Goal: Information Seeking & Learning: Learn about a topic

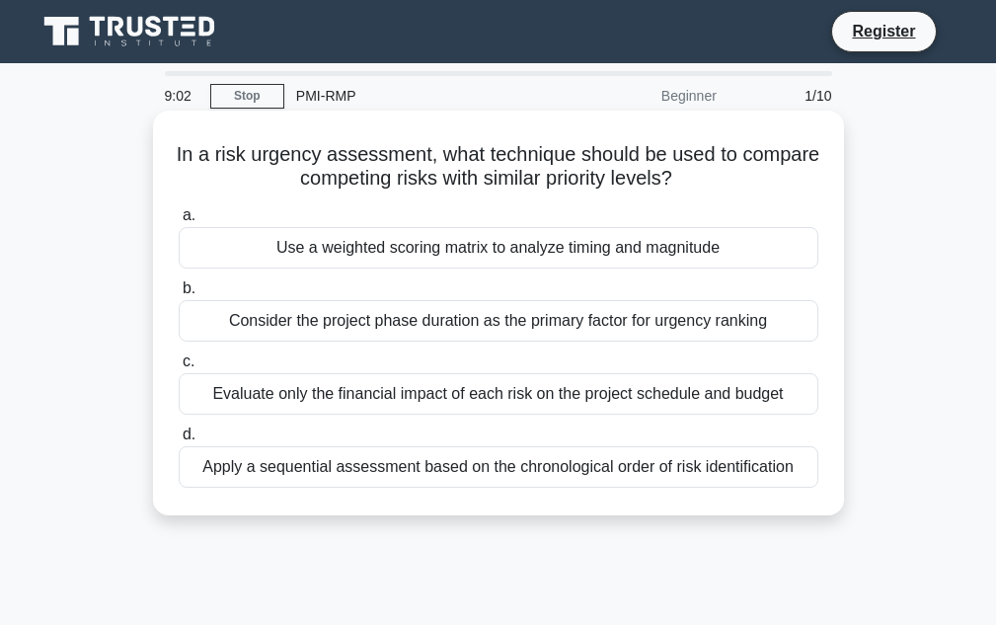
click at [558, 260] on div "Use a weighted scoring matrix to analyze timing and magnitude" at bounding box center [498, 247] width 639 height 41
click at [179, 222] on input "a. Use a weighted scoring matrix to analyze timing and magnitude" at bounding box center [179, 215] width 0 height 13
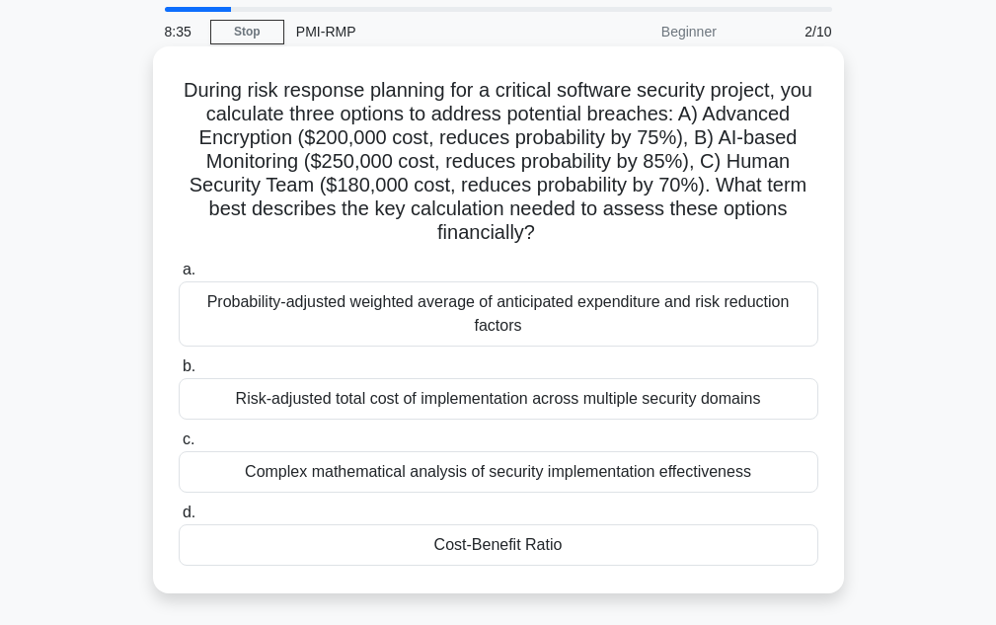
scroll to position [99, 0]
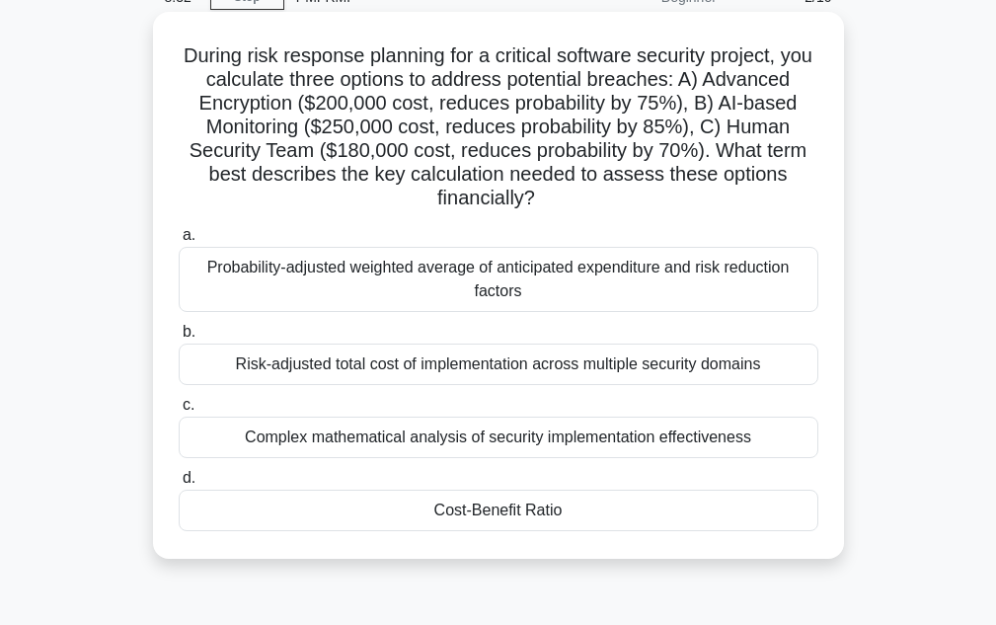
click at [495, 518] on div "Cost-Benefit Ratio" at bounding box center [498, 509] width 639 height 41
click at [179, 484] on input "d. Cost-Benefit Ratio" at bounding box center [179, 478] width 0 height 13
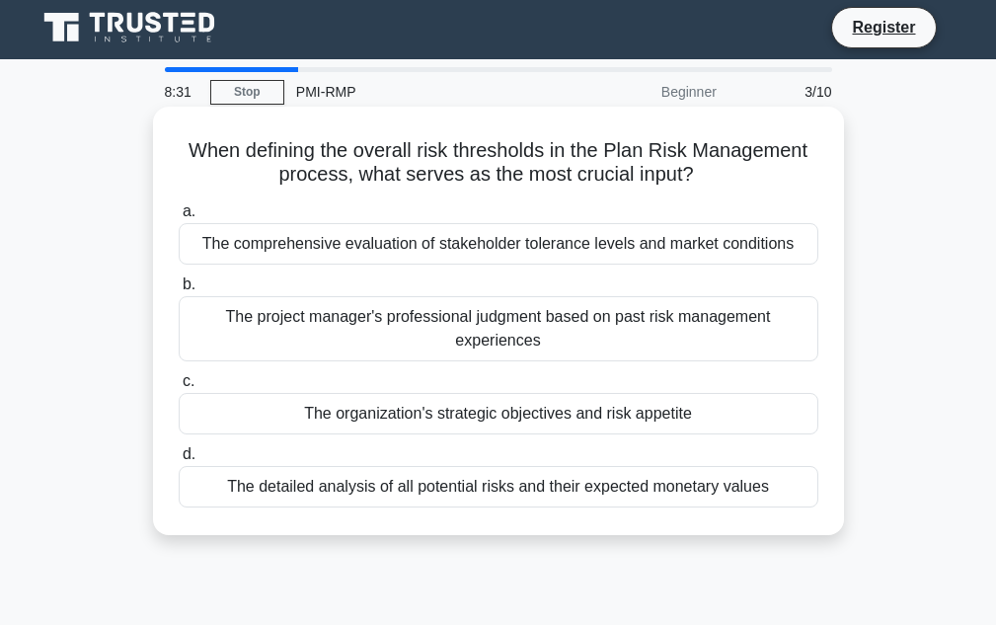
scroll to position [0, 0]
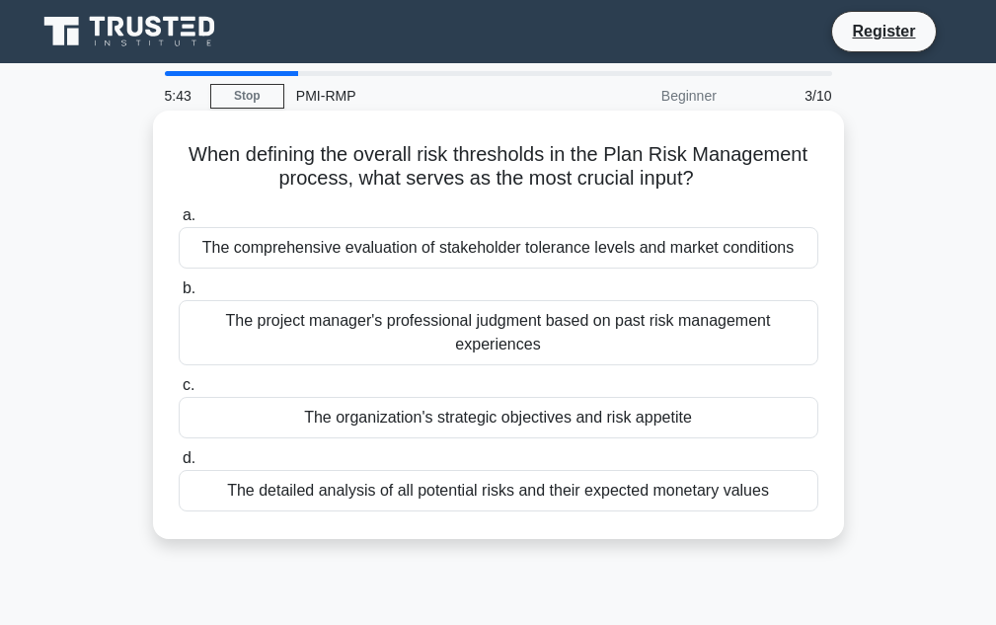
click at [639, 499] on div "The detailed analysis of all potential risks and their expected monetary values" at bounding box center [498, 490] width 639 height 41
click at [179, 465] on input "d. The detailed analysis of all potential risks and their expected monetary val…" at bounding box center [179, 458] width 0 height 13
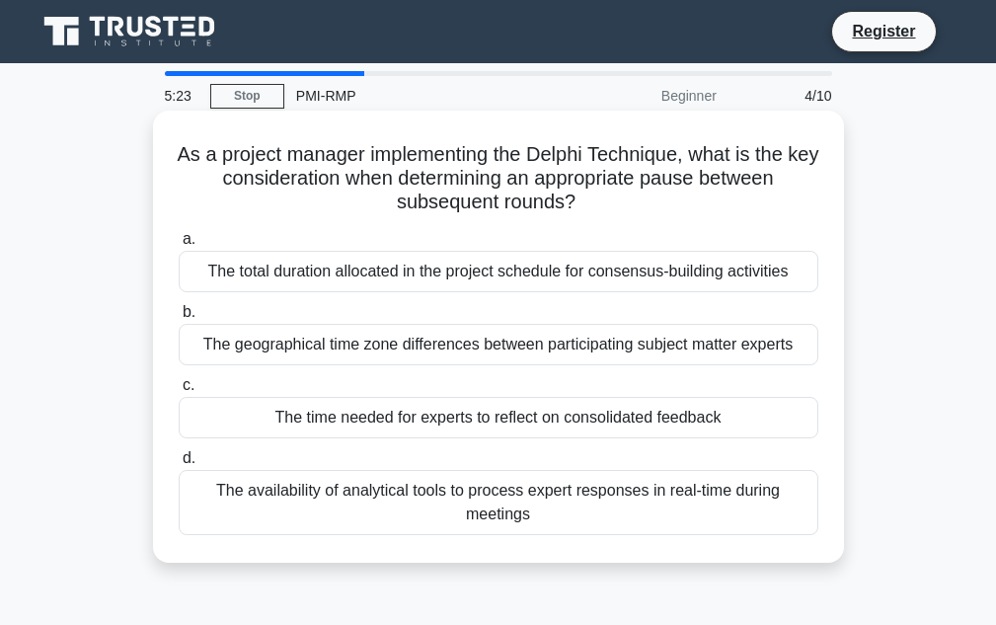
click at [474, 269] on div "The total duration allocated in the project schedule for consensus-building act…" at bounding box center [498, 271] width 639 height 41
click at [179, 246] on input "a. The total duration allocated in the project schedule for consensus-building …" at bounding box center [179, 239] width 0 height 13
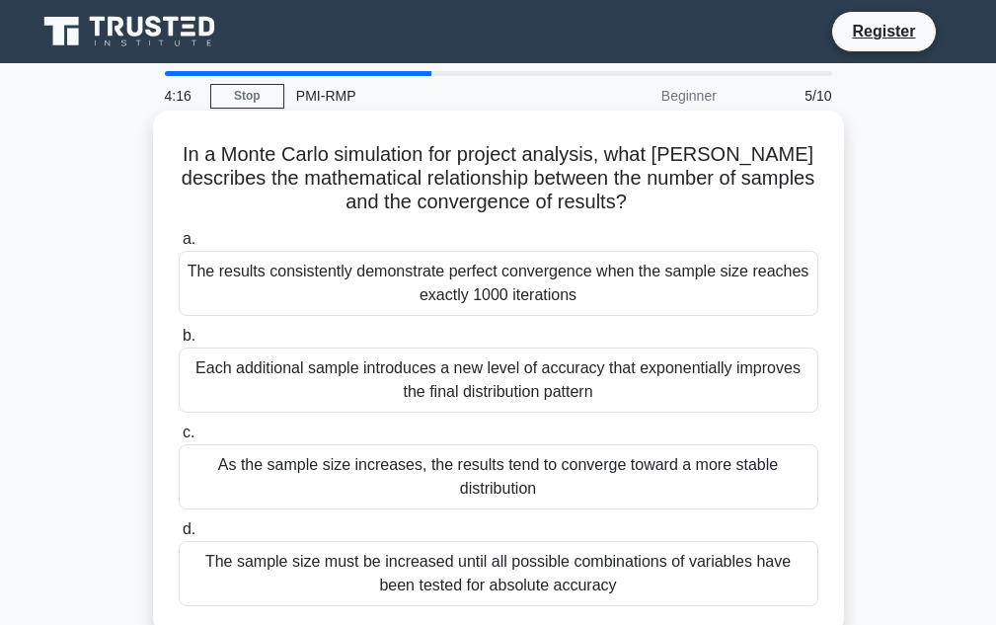
click at [453, 563] on div "The sample size must be increased until all possible combinations of variables …" at bounding box center [498, 573] width 639 height 65
click at [179, 536] on input "d. The sample size must be increased until all possible combinations of variabl…" at bounding box center [179, 529] width 0 height 13
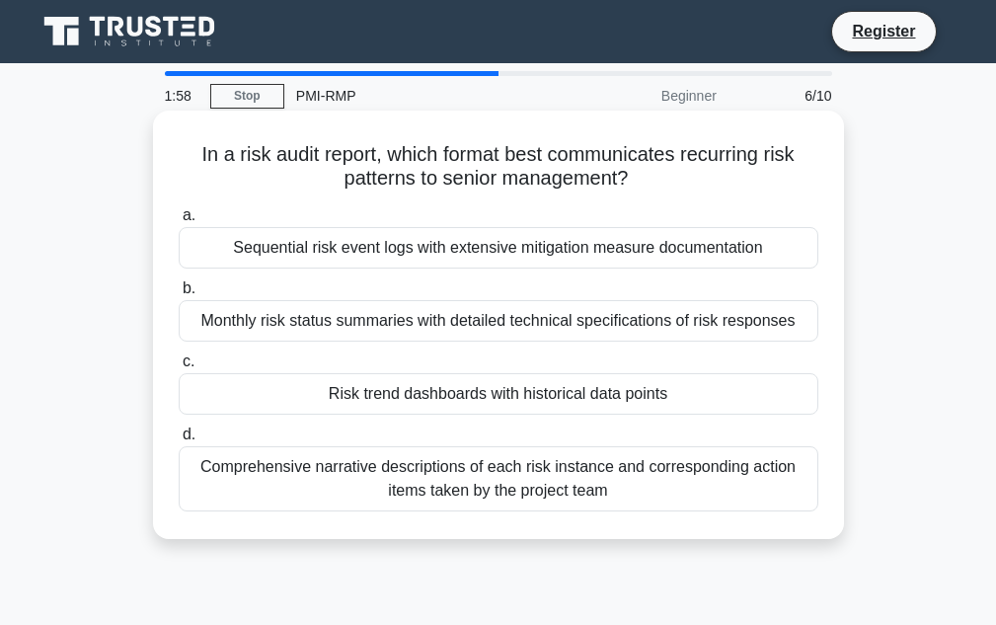
click at [433, 322] on div "Monthly risk status summaries with detailed technical specifications of risk re…" at bounding box center [498, 320] width 639 height 41
click at [179, 295] on input "b. Monthly risk status summaries with detailed technical specifications of risk…" at bounding box center [179, 288] width 0 height 13
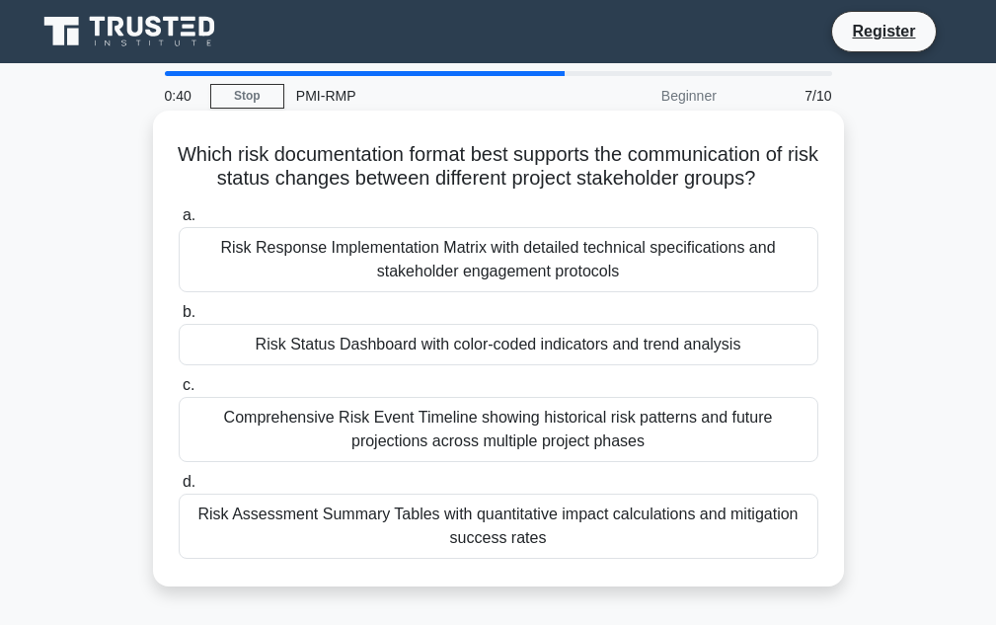
click at [294, 520] on div "Risk Assessment Summary Tables with quantitative impact calculations and mitiga…" at bounding box center [498, 525] width 639 height 65
click at [179, 488] on input "d. Risk Assessment Summary Tables with quantitative impact calculations and mit…" at bounding box center [179, 482] width 0 height 13
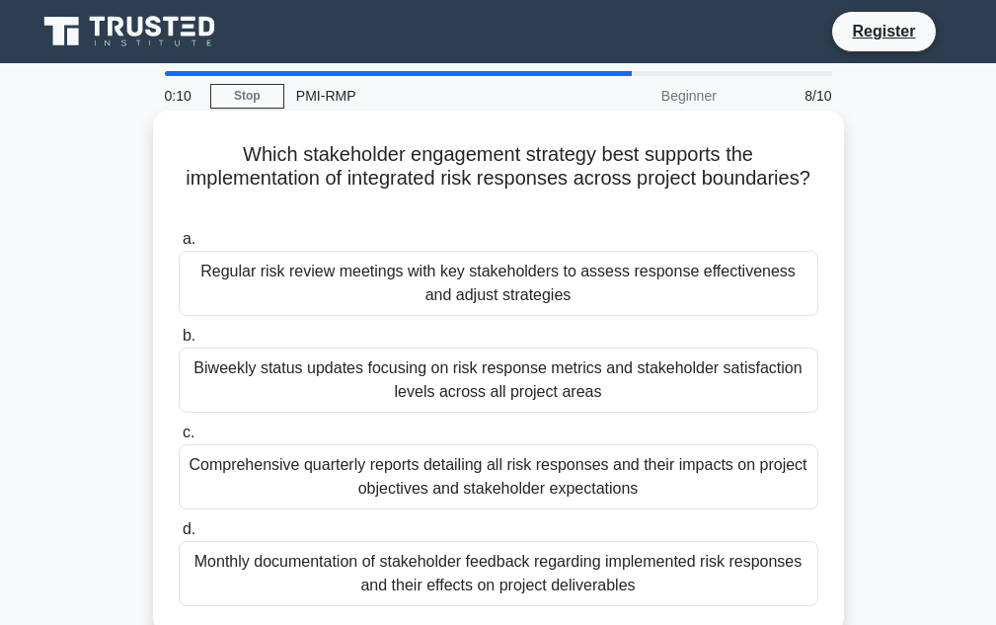
click at [416, 296] on div "Regular risk review meetings with key stakeholders to assess response effective…" at bounding box center [498, 283] width 639 height 65
click at [179, 246] on input "a. Regular risk review meetings with key stakeholders to assess response effect…" at bounding box center [179, 239] width 0 height 13
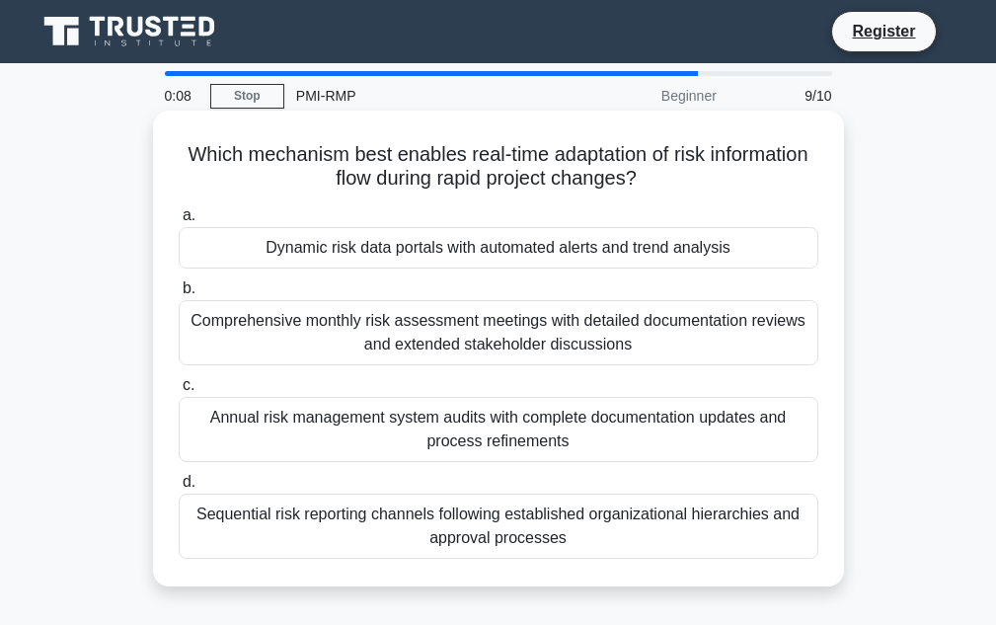
click at [369, 414] on div "Annual risk management system audits with complete documentation updates and pr…" at bounding box center [498, 429] width 639 height 65
click at [179, 392] on input "c. Annual risk management system audits with complete documentation updates and…" at bounding box center [179, 385] width 0 height 13
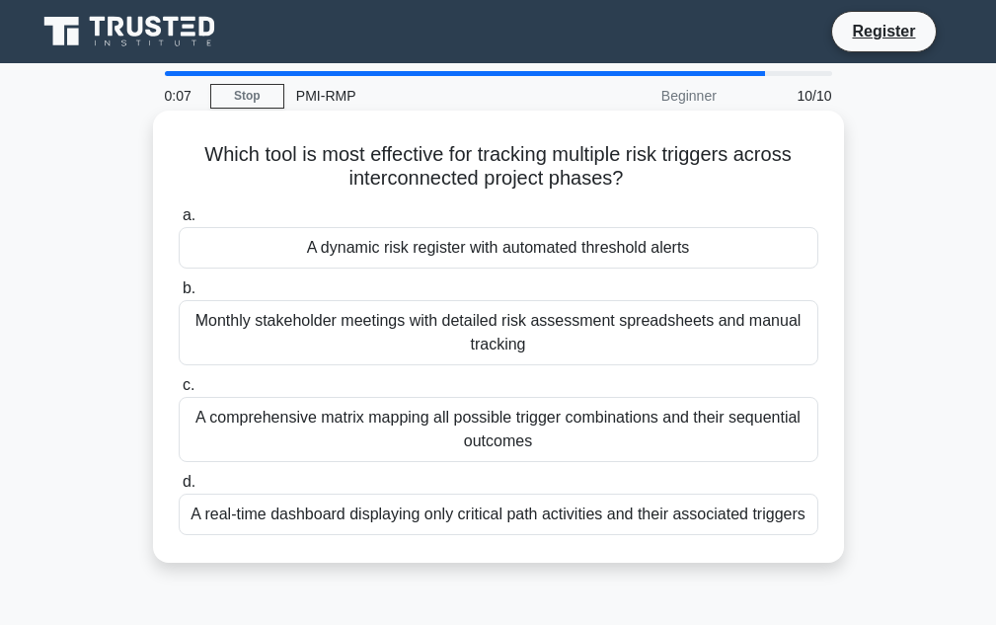
drag, startPoint x: 461, startPoint y: 259, endPoint x: 473, endPoint y: 287, distance: 30.1
click at [460, 259] on div "A dynamic risk register with automated threshold alerts" at bounding box center [498, 247] width 639 height 41
click at [179, 222] on input "a. A dynamic risk register with automated threshold alerts" at bounding box center [179, 215] width 0 height 13
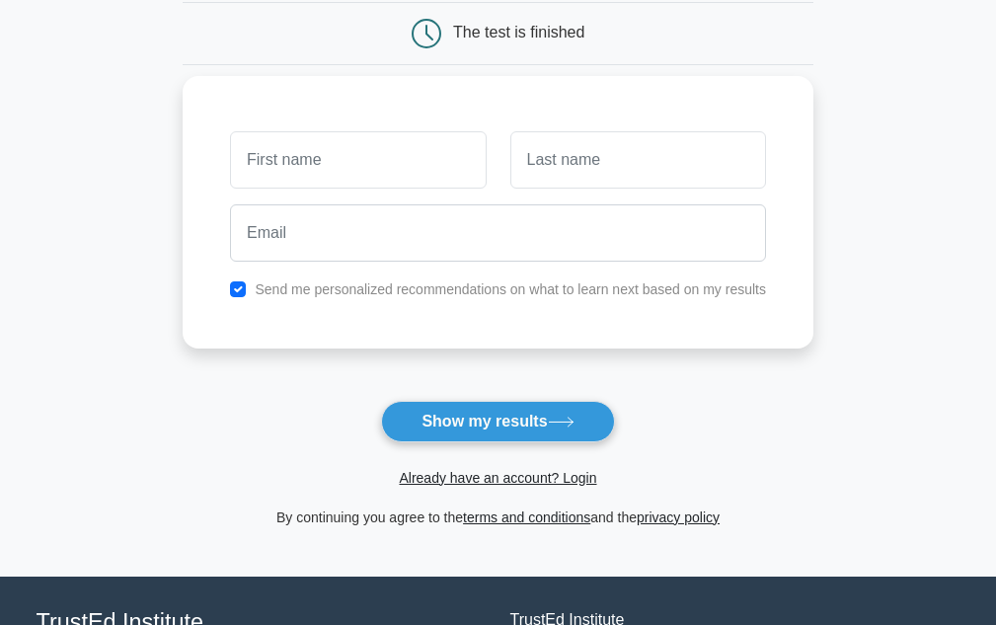
scroll to position [197, 0]
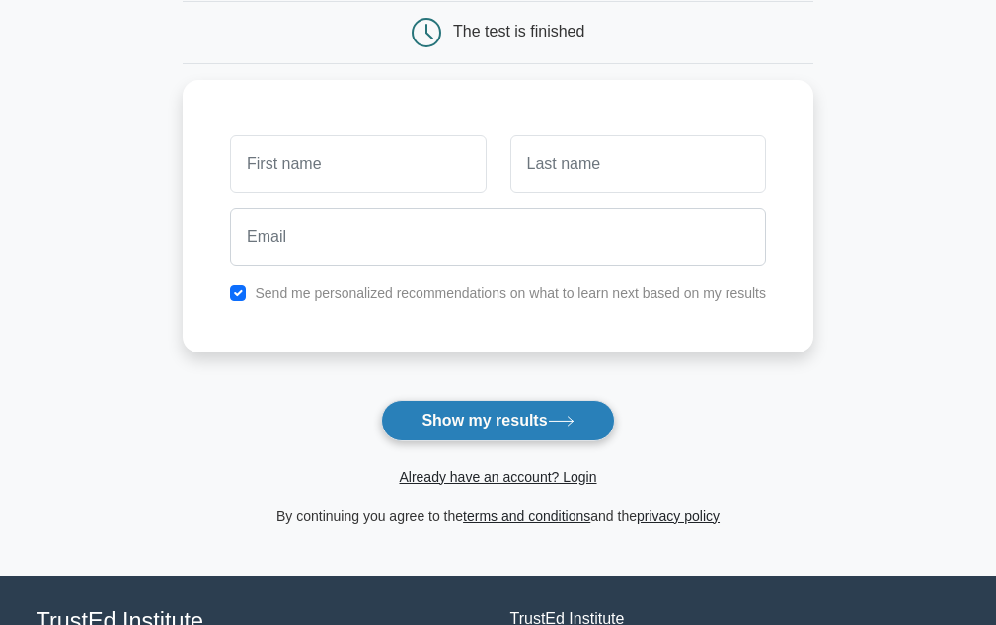
click at [504, 428] on button "Show my results" at bounding box center [497, 420] width 233 height 41
click at [518, 421] on button "Show my results" at bounding box center [497, 420] width 233 height 41
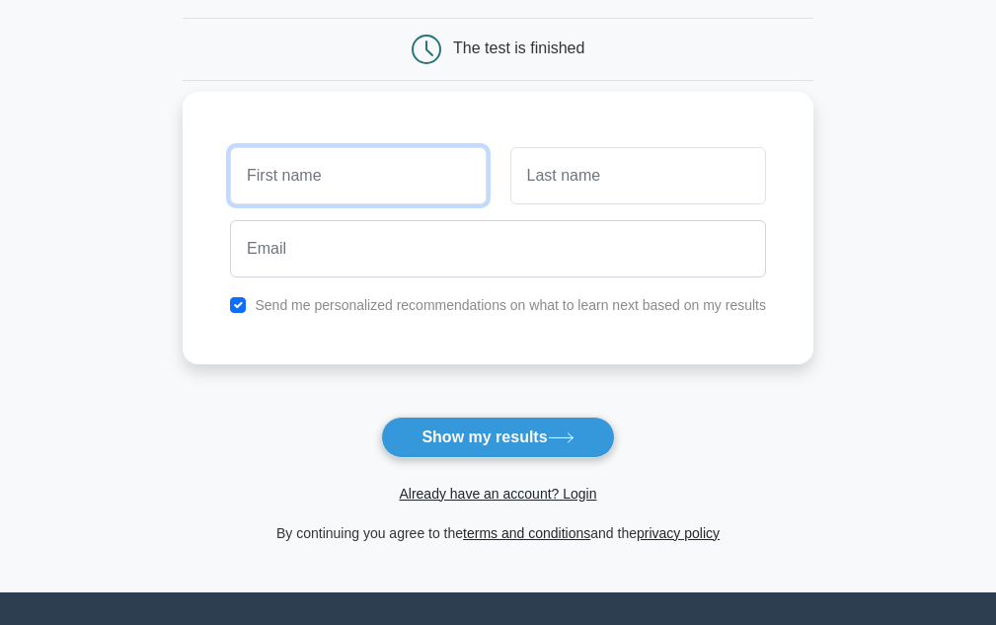
scroll to position [366, 0]
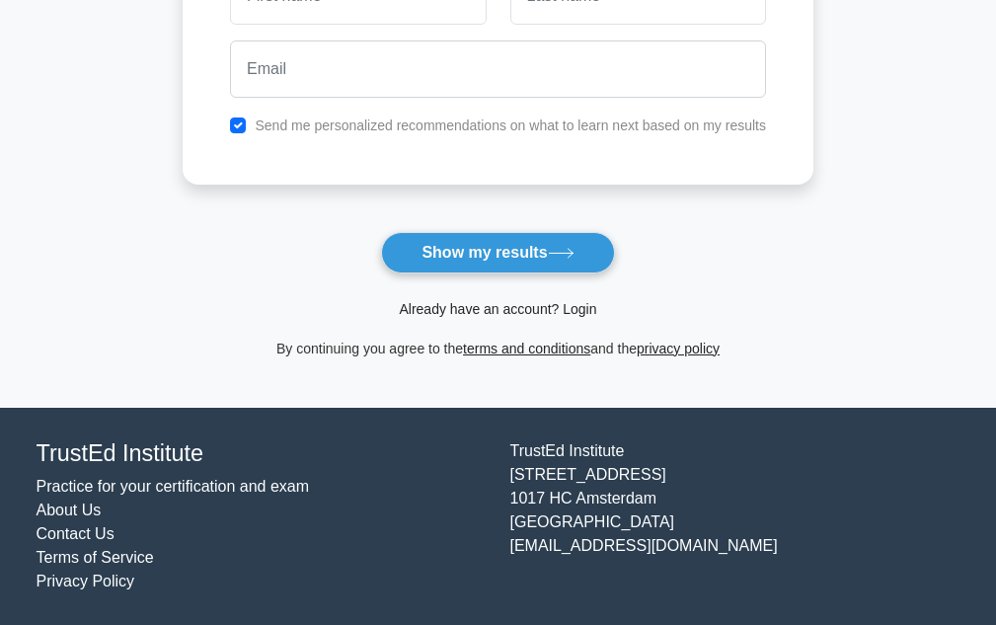
click at [502, 315] on link "Already have an account? Login" at bounding box center [497, 309] width 197 height 16
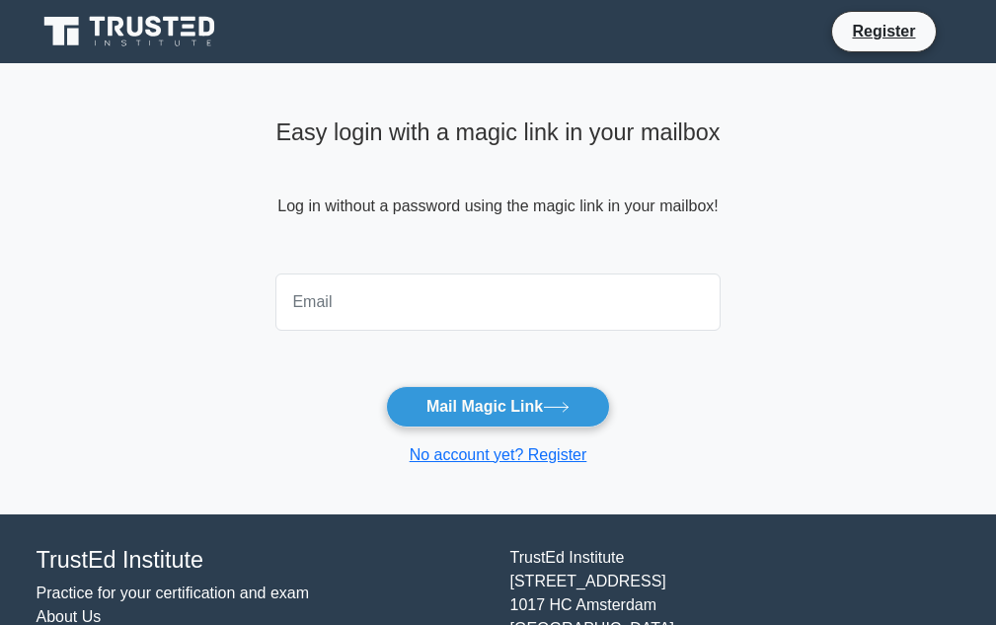
click at [407, 309] on input "email" at bounding box center [497, 301] width 444 height 57
type input "ssriram62@gmail.com"
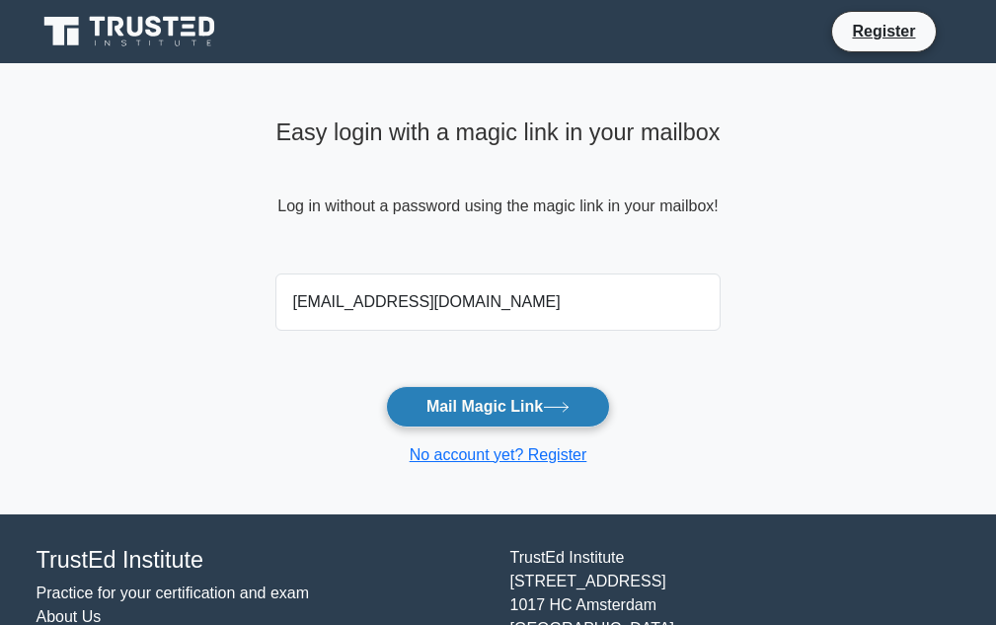
click at [470, 394] on button "Mail Magic Link" at bounding box center [498, 406] width 224 height 41
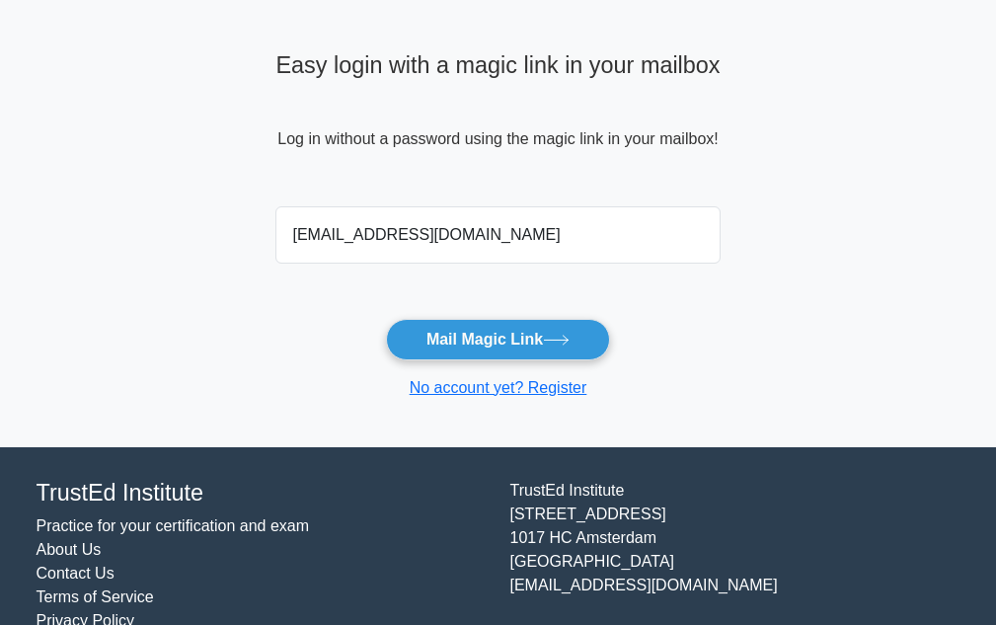
scroll to position [107, 0]
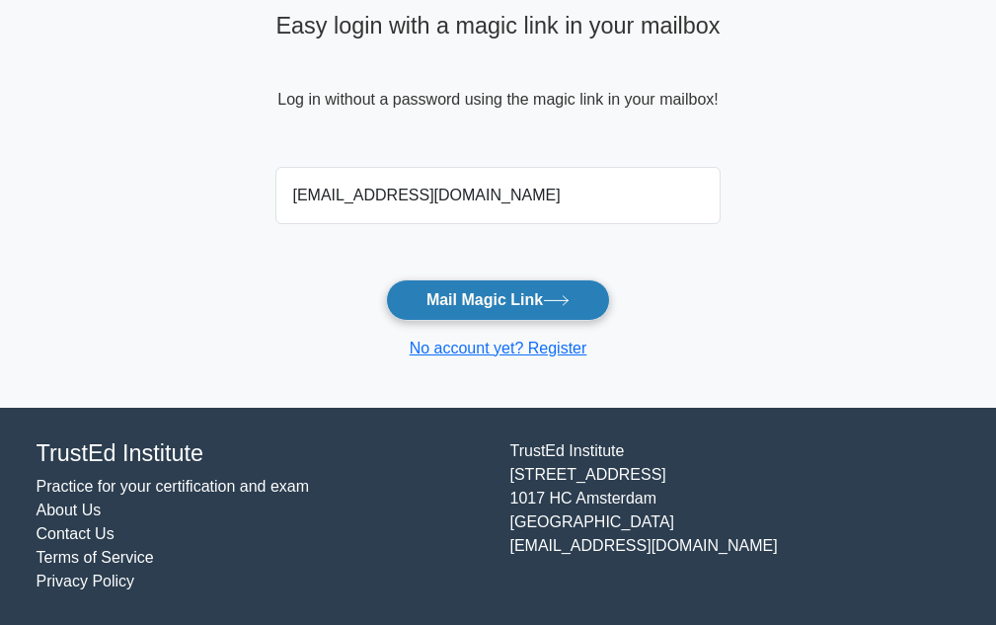
click at [522, 304] on button "Mail Magic Link" at bounding box center [498, 299] width 224 height 41
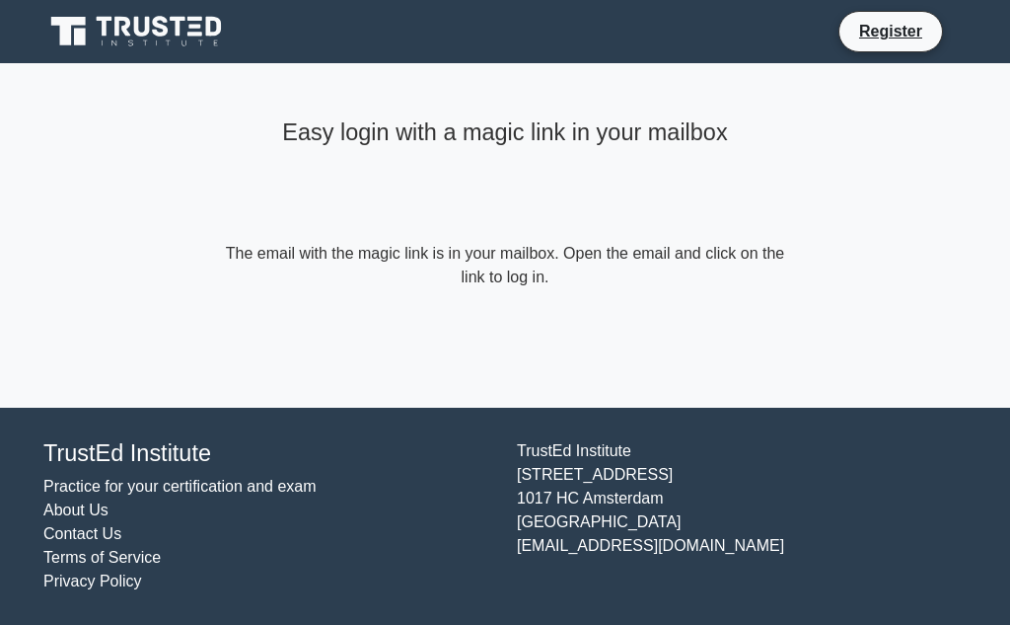
click at [184, 38] on icon at bounding box center [137, 31] width 189 height 37
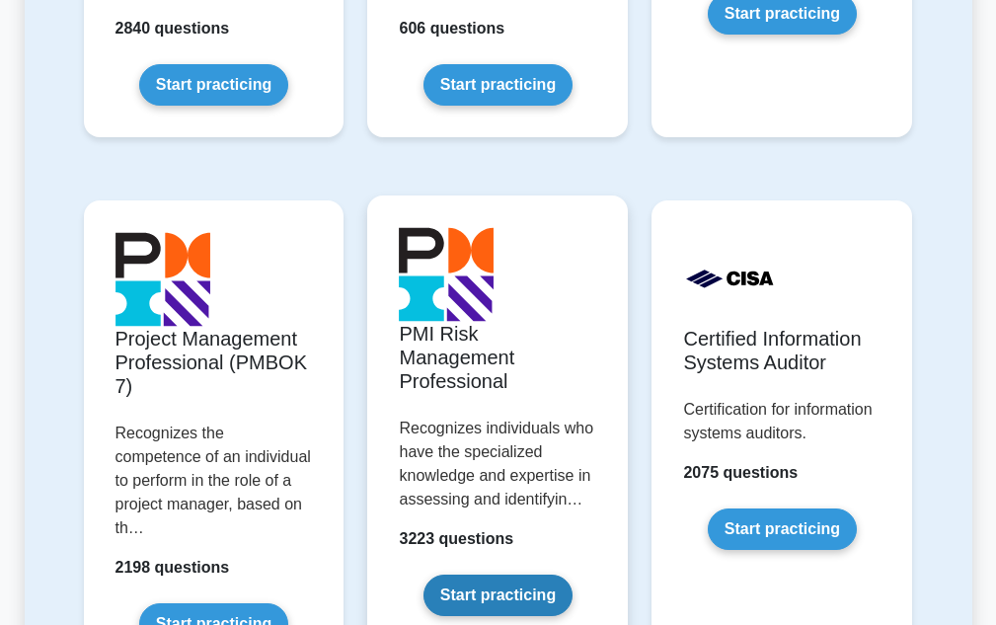
scroll to position [1776, 0]
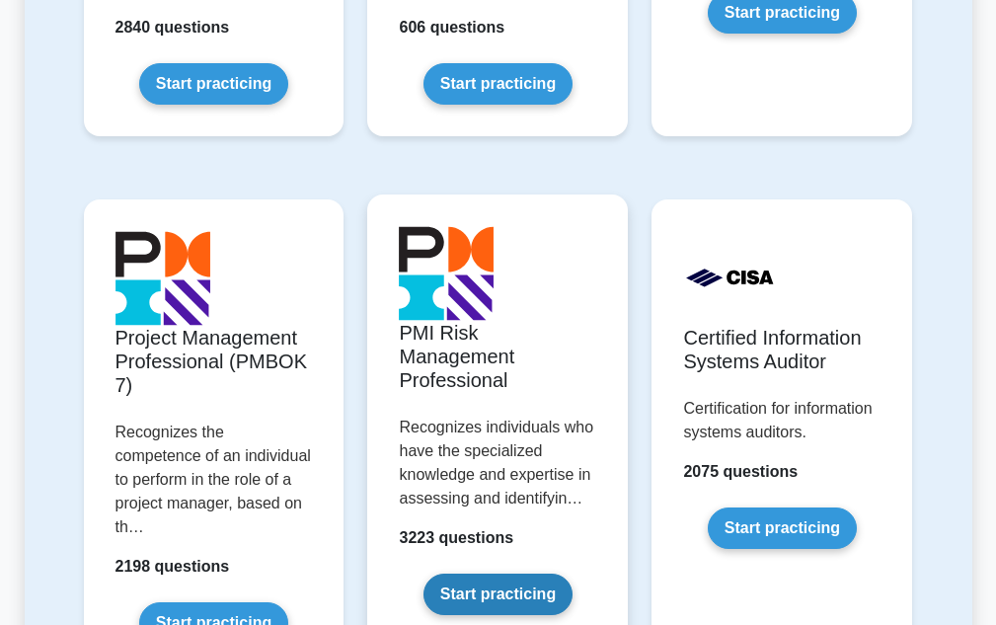
click at [496, 589] on link "Start practicing" at bounding box center [497, 593] width 149 height 41
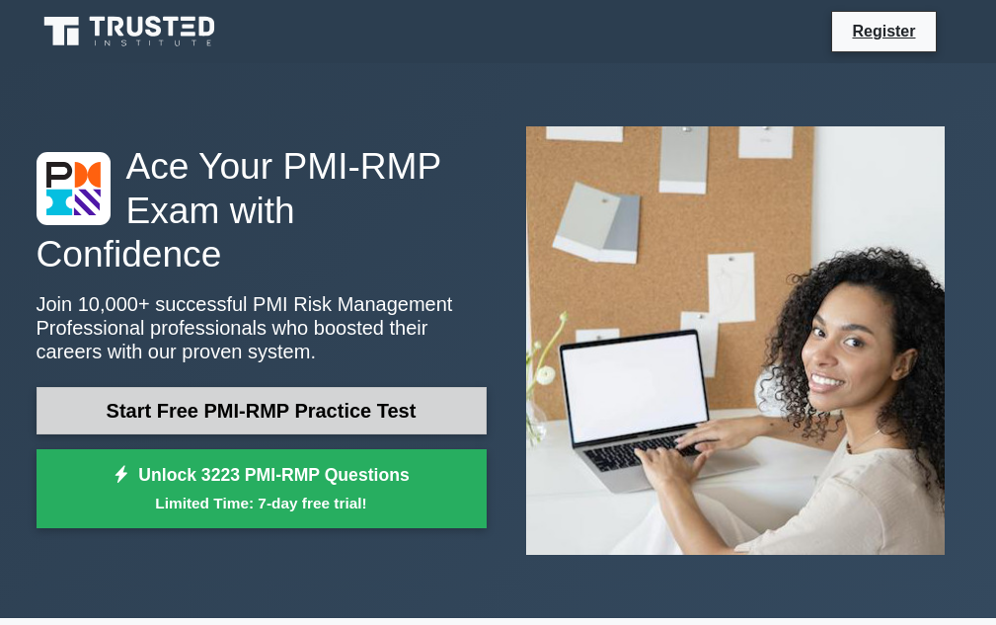
click at [282, 400] on link "Start Free PMI-RMP Practice Test" at bounding box center [262, 410] width 450 height 47
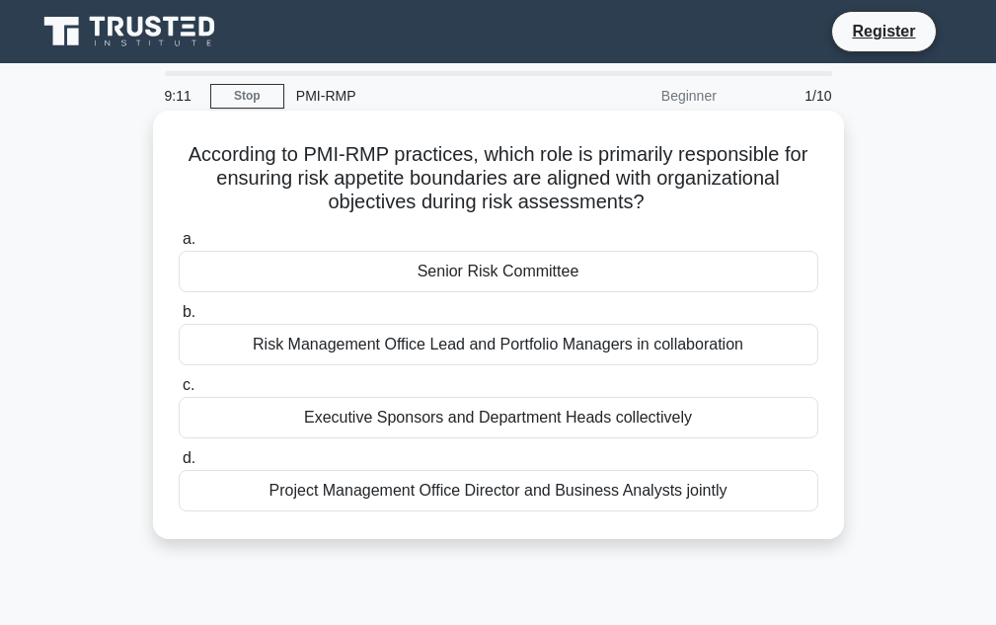
click at [482, 344] on div "Risk Management Office Lead and Portfolio Managers in collaboration" at bounding box center [498, 344] width 639 height 41
click at [179, 319] on input "b. Risk Management Office Lead and Portfolio Managers in collaboration" at bounding box center [179, 312] width 0 height 13
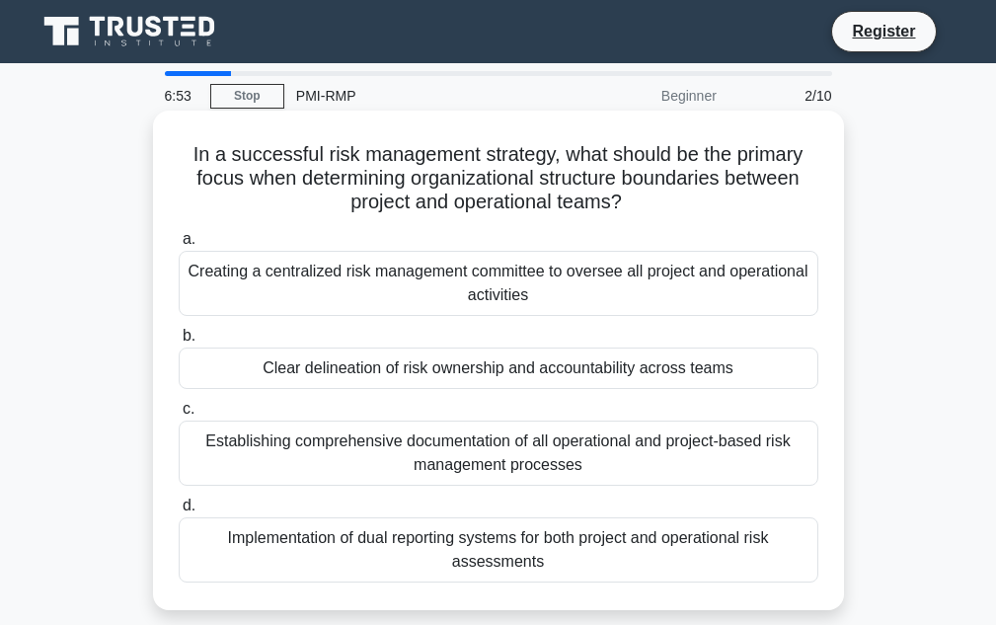
click at [428, 434] on div "Establishing comprehensive documentation of all operational and project-based r…" at bounding box center [498, 452] width 639 height 65
click at [179, 415] on input "c. Establishing comprehensive documentation of all operational and project-base…" at bounding box center [179, 409] width 0 height 13
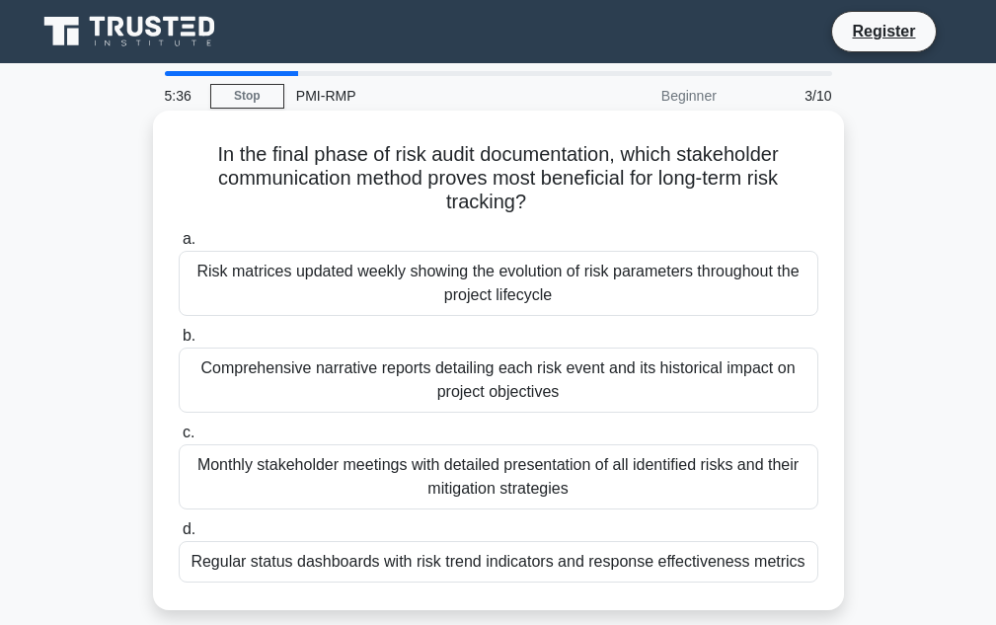
click at [327, 560] on div "Regular status dashboards with risk trend indicators and response effectiveness…" at bounding box center [498, 561] width 639 height 41
click at [179, 536] on input "d. Regular status dashboards with risk trend indicators and response effectiven…" at bounding box center [179, 529] width 0 height 13
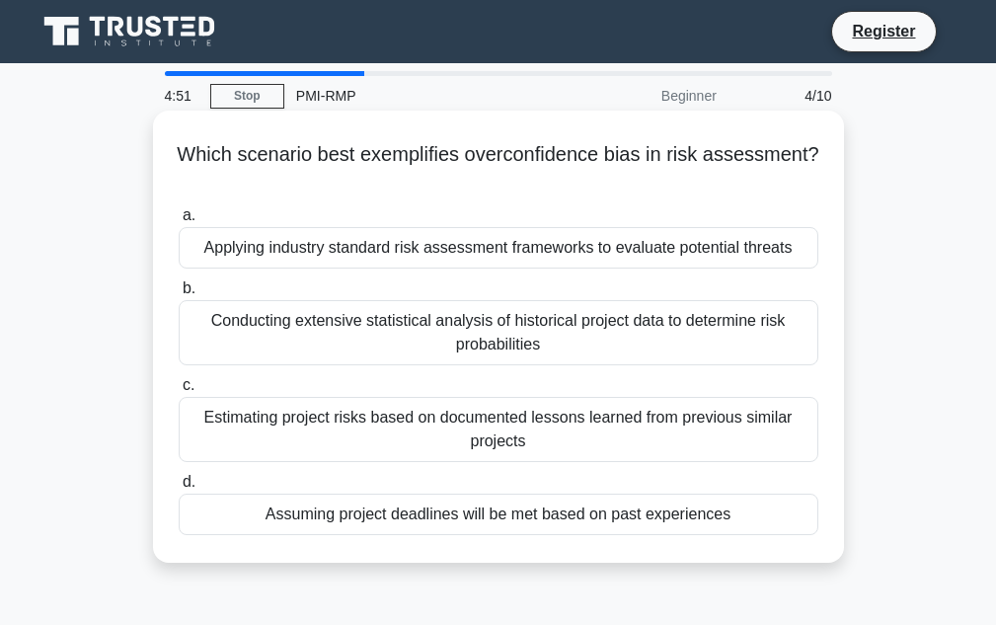
click at [334, 526] on div "Assuming project deadlines will be met based on past experiences" at bounding box center [498, 513] width 639 height 41
click at [179, 488] on input "d. Assuming project deadlines will be met based on past experiences" at bounding box center [179, 482] width 0 height 13
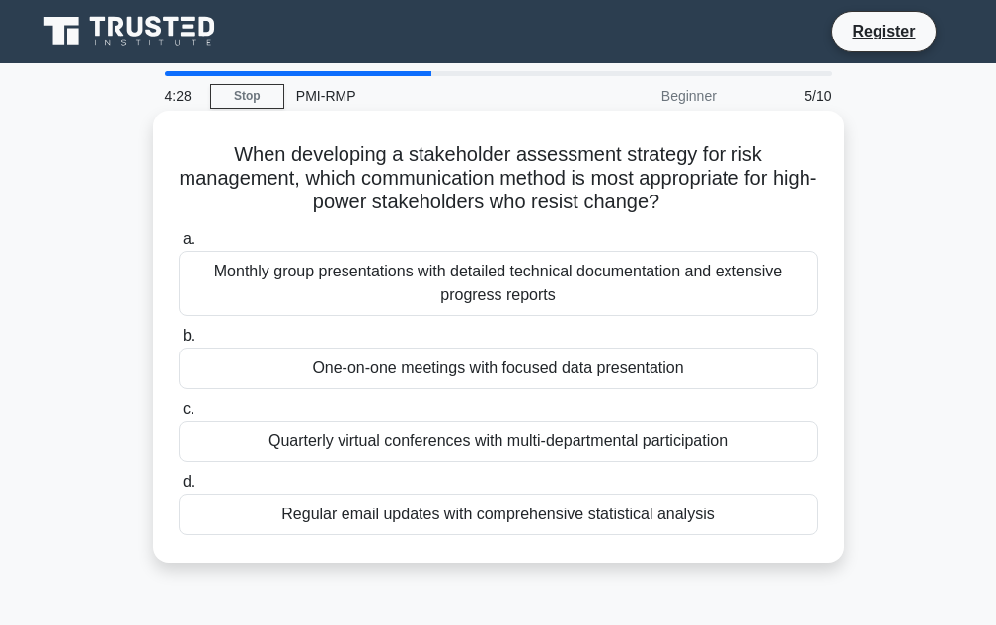
click at [421, 515] on div "Regular email updates with comprehensive statistical analysis" at bounding box center [498, 513] width 639 height 41
click at [179, 488] on input "d. Regular email updates with comprehensive statistical analysis" at bounding box center [179, 482] width 0 height 13
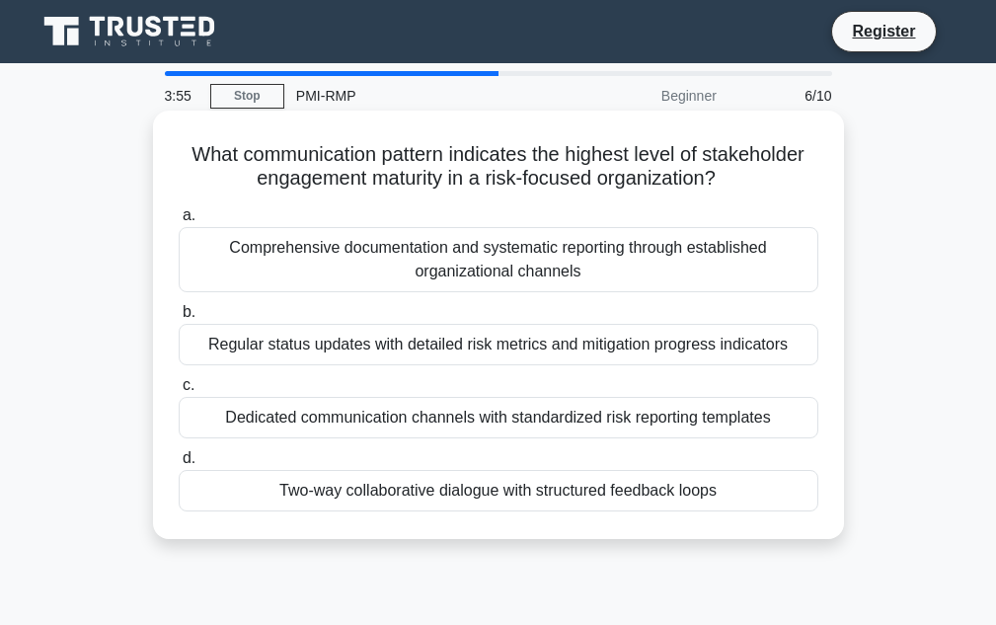
click at [425, 278] on div "Comprehensive documentation and systematic reporting through established organi…" at bounding box center [498, 259] width 639 height 65
click at [179, 222] on input "a. Comprehensive documentation and systematic reporting through established org…" at bounding box center [179, 215] width 0 height 13
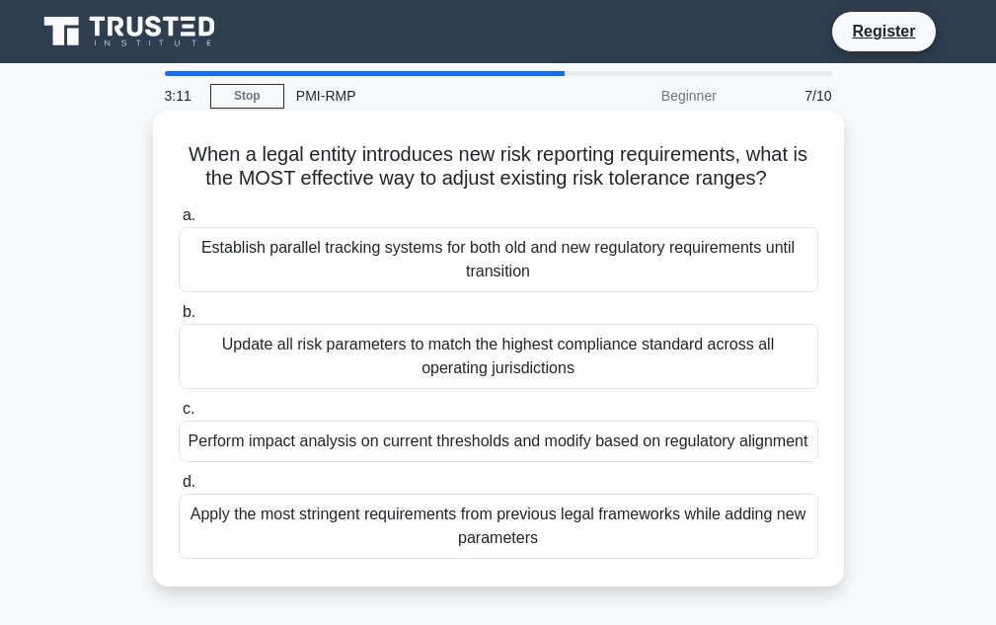
click at [501, 437] on div "Perform impact analysis on current thresholds and modify based on regulatory al…" at bounding box center [498, 440] width 639 height 41
click at [179, 415] on input "c. Perform impact analysis on current thresholds and modify based on regulatory…" at bounding box center [179, 409] width 0 height 13
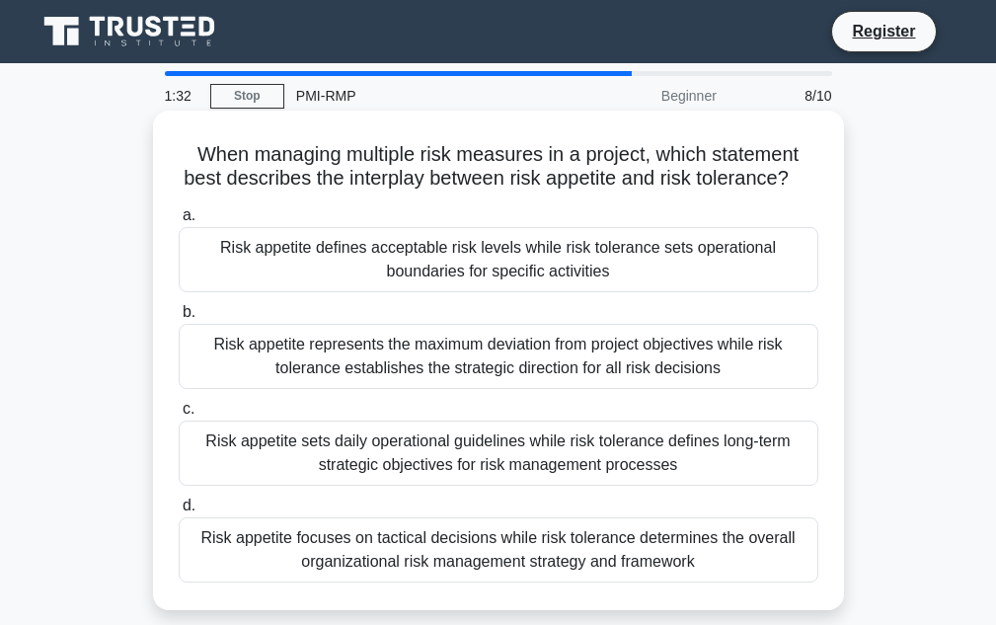
click at [282, 289] on div "Risk appetite defines acceptable risk levels while risk tolerance sets operatio…" at bounding box center [498, 259] width 639 height 65
click at [179, 222] on input "a. Risk appetite defines acceptable risk levels while risk tolerance sets opera…" at bounding box center [179, 215] width 0 height 13
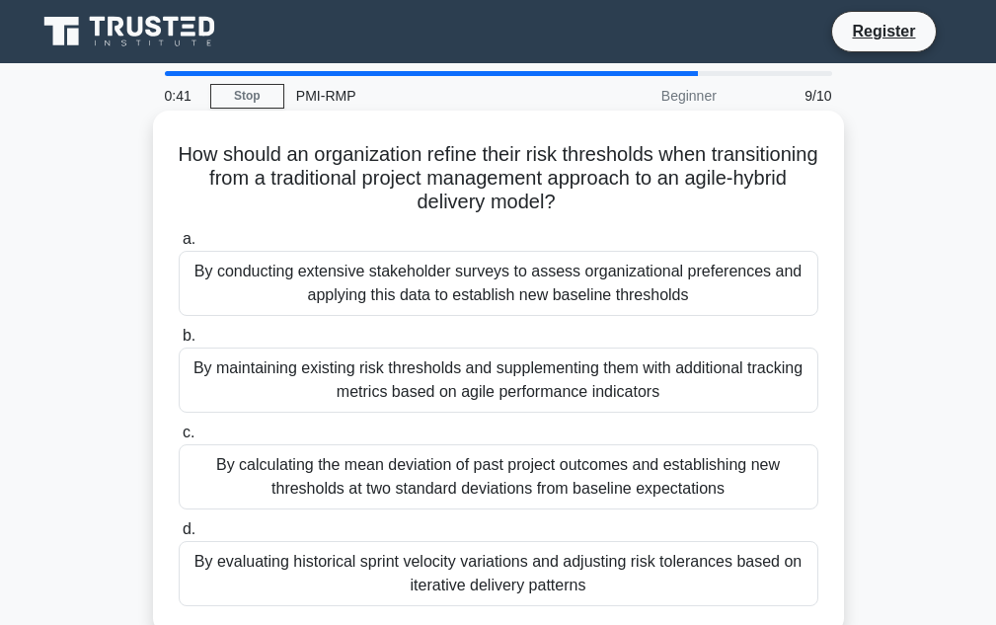
click at [576, 290] on div "By conducting extensive stakeholder surveys to assess organizational preference…" at bounding box center [498, 283] width 639 height 65
click at [179, 246] on input "a. By conducting extensive stakeholder surveys to assess organizational prefere…" at bounding box center [179, 239] width 0 height 13
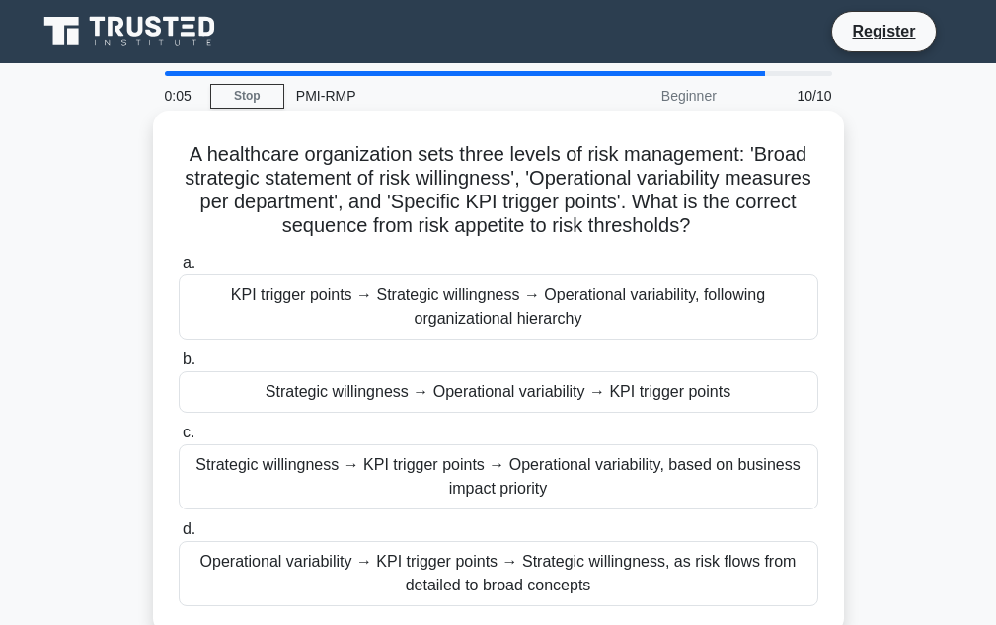
click at [456, 385] on div "Strategic willingness → Operational variability → KPI trigger points" at bounding box center [498, 391] width 639 height 41
click at [179, 366] on input "b. Strategic willingness → Operational variability → KPI trigger points" at bounding box center [179, 359] width 0 height 13
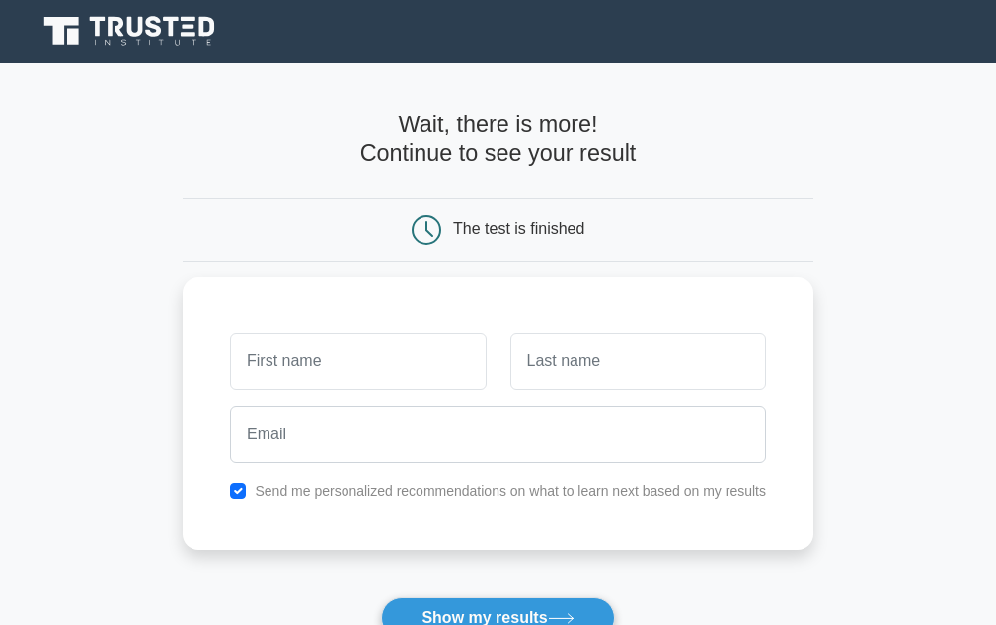
click at [495, 597] on button "Show my results" at bounding box center [497, 617] width 233 height 41
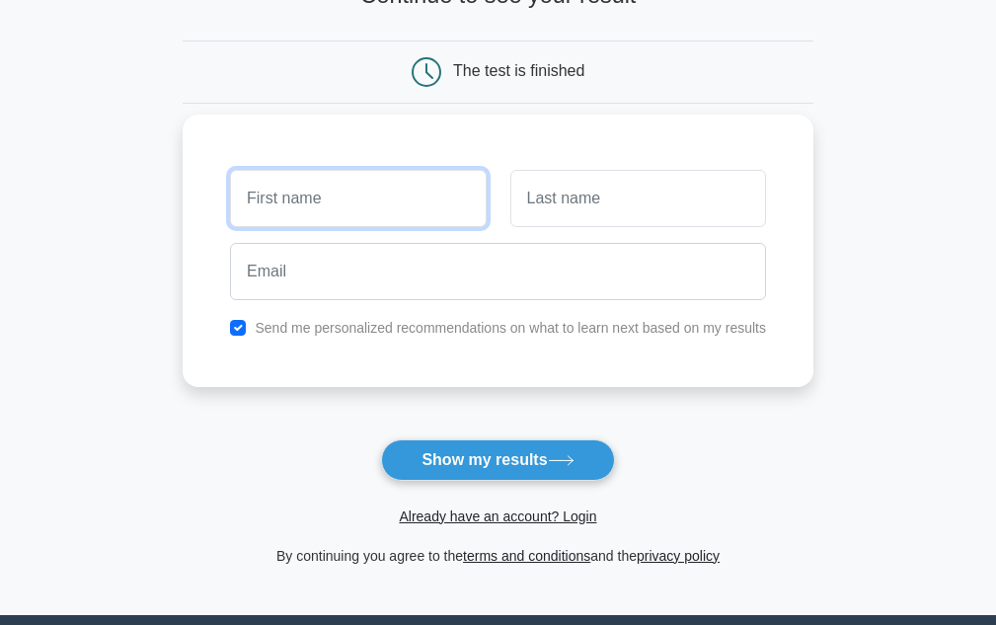
scroll to position [153, 0]
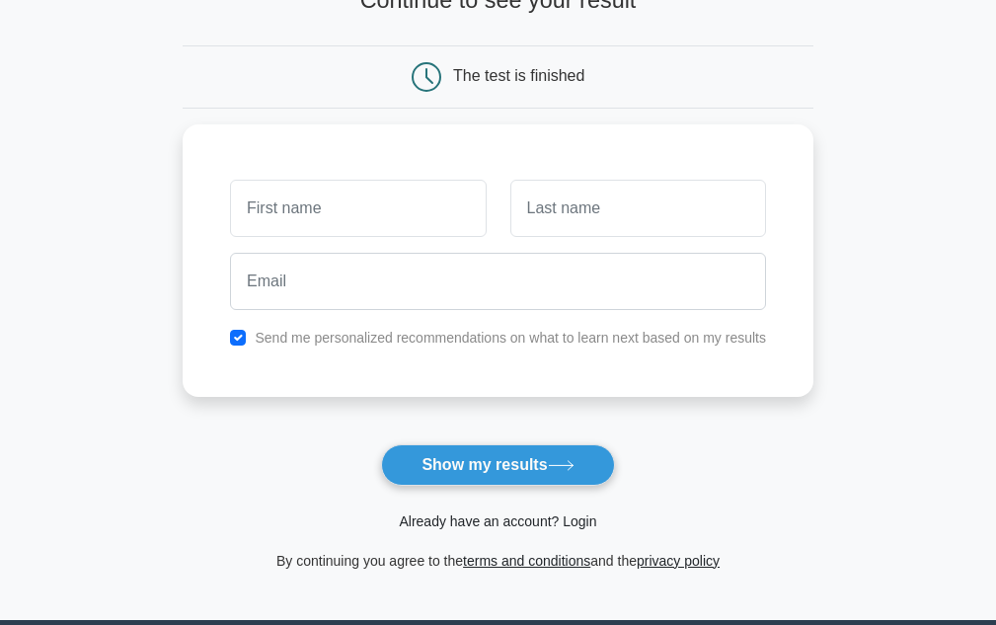
click at [482, 523] on link "Already have an account? Login" at bounding box center [497, 521] width 197 height 16
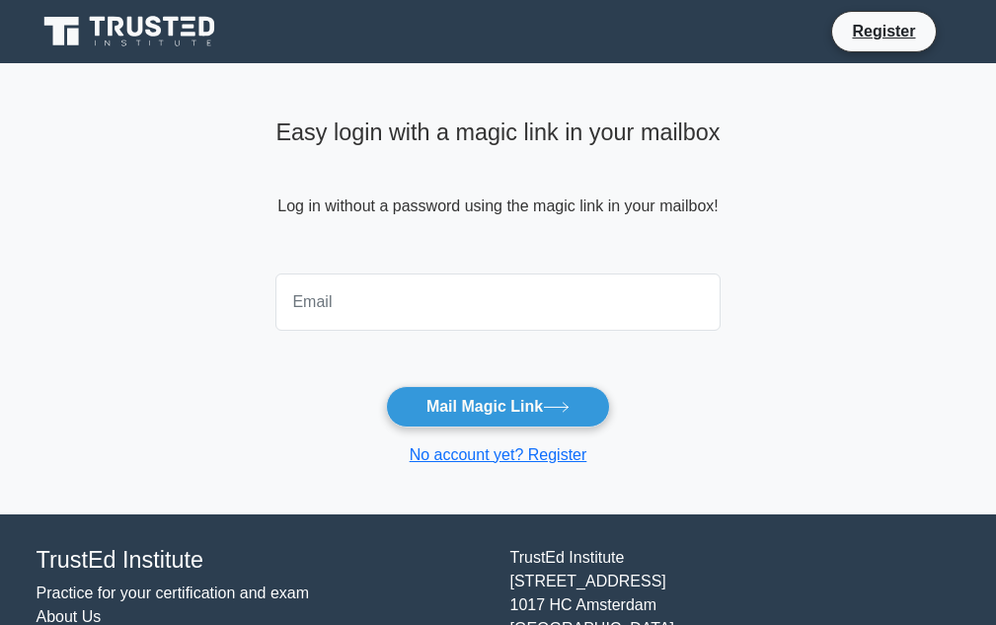
click at [407, 320] on input "email" at bounding box center [497, 301] width 444 height 57
type input "[EMAIL_ADDRESS][DOMAIN_NAME]"
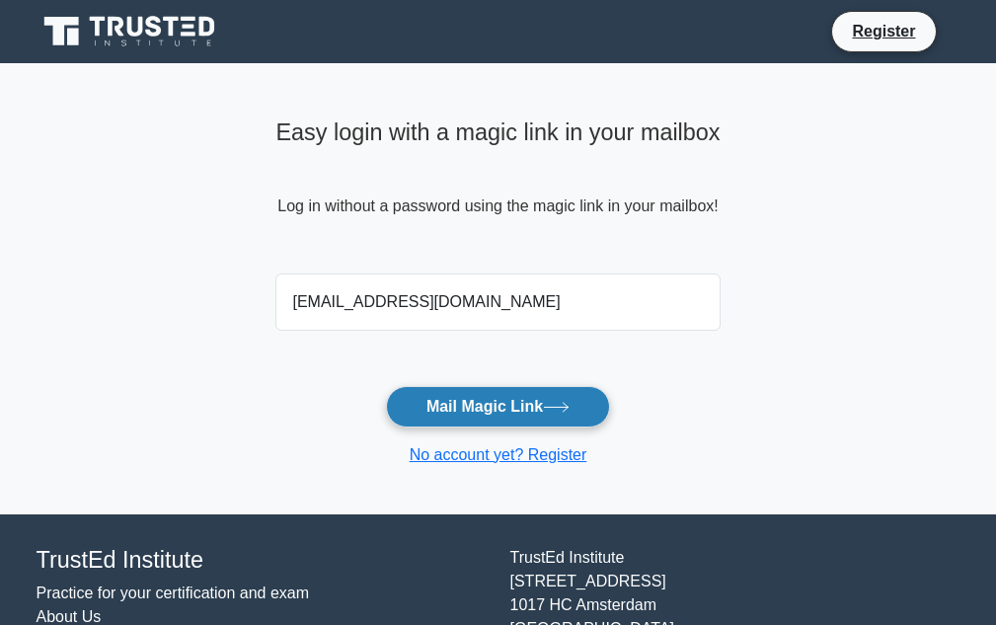
click at [524, 416] on button "Mail Magic Link" at bounding box center [498, 406] width 224 height 41
